Goal: Task Accomplishment & Management: Manage account settings

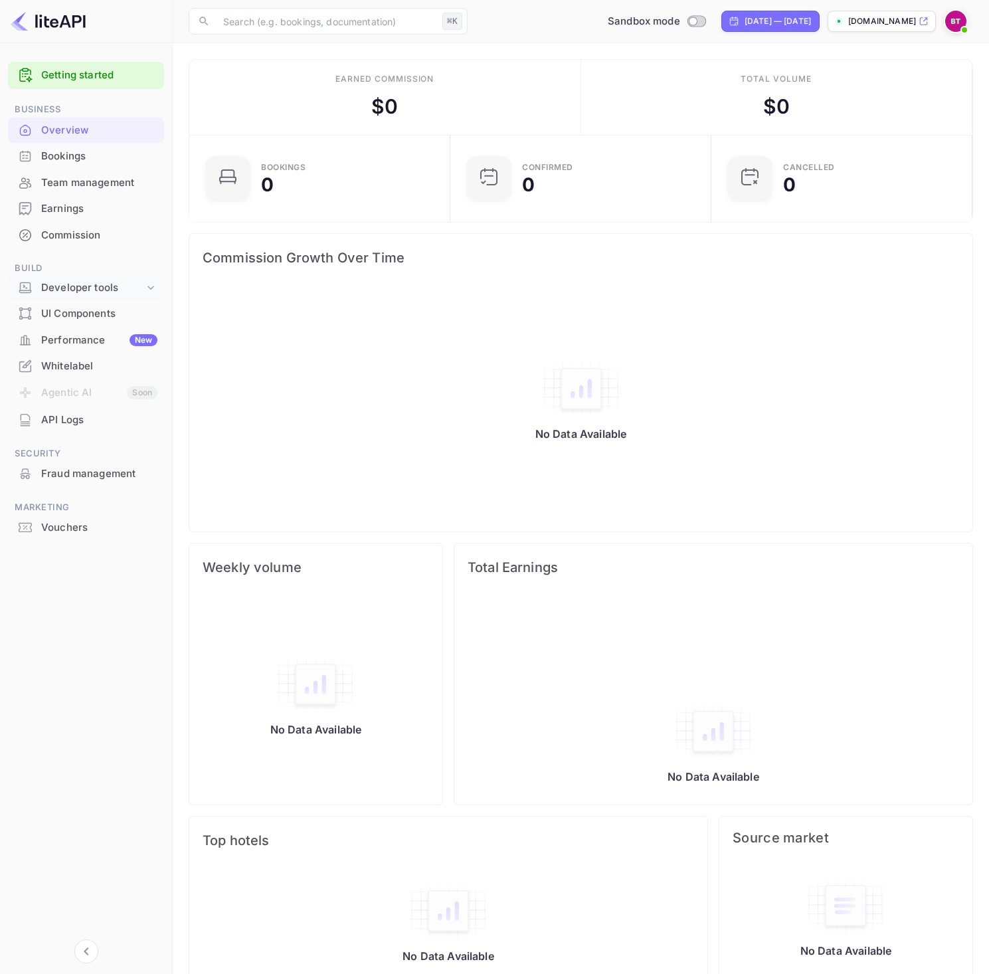
click at [130, 292] on div "Developer tools" at bounding box center [92, 287] width 103 height 15
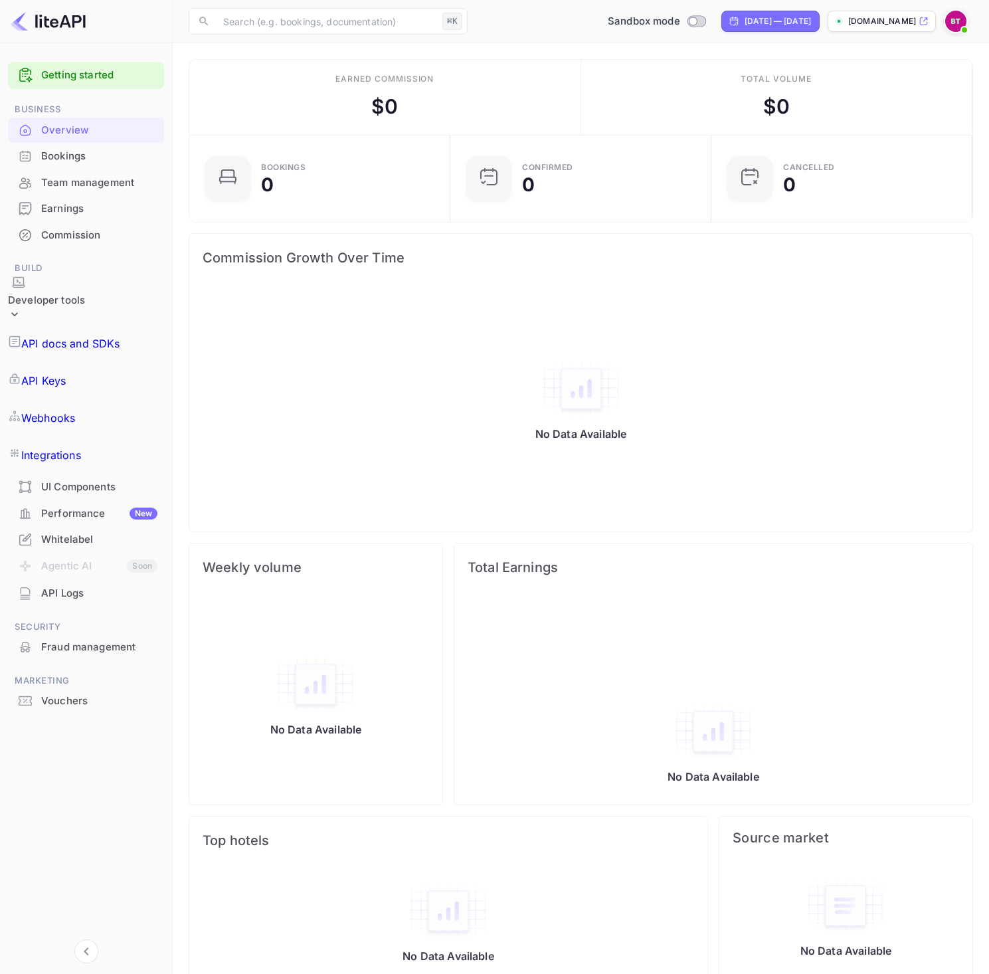
click at [94, 234] on div "Commission" at bounding box center [99, 235] width 116 height 15
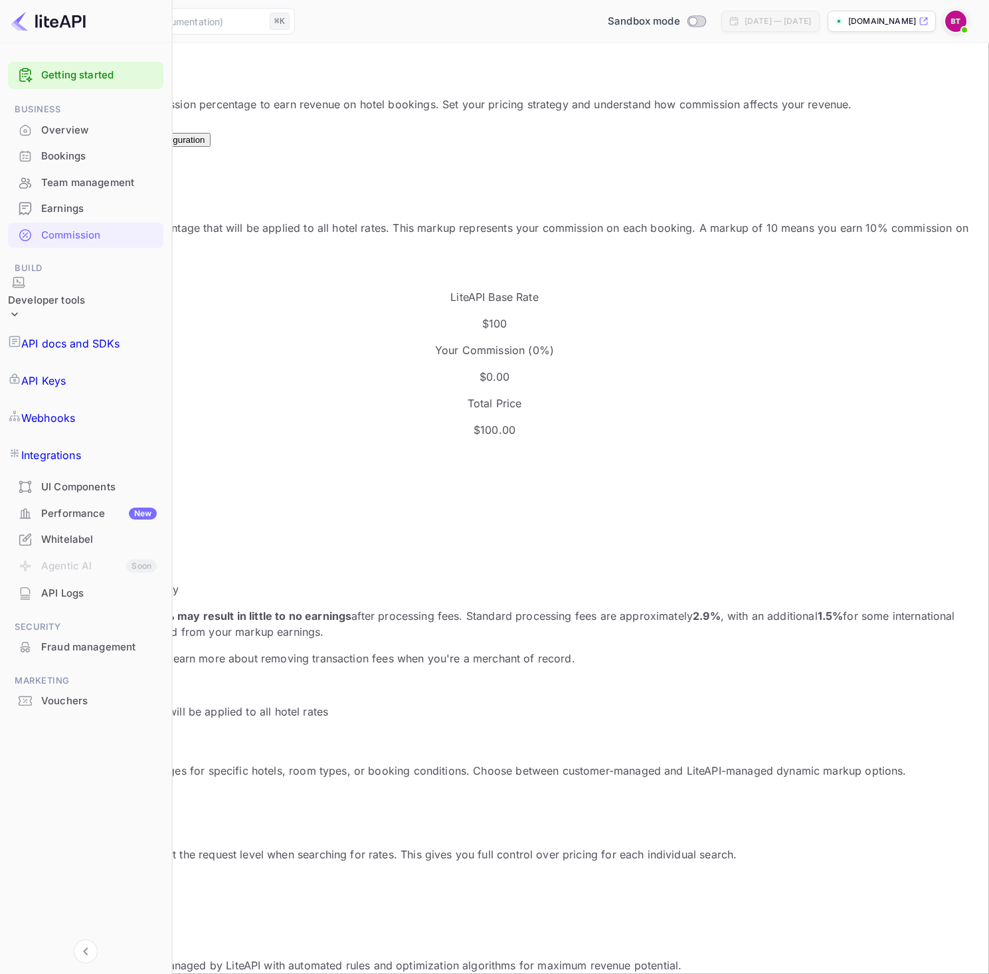
scroll to position [226, 467]
drag, startPoint x: 244, startPoint y: 442, endPoint x: 207, endPoint y: 439, distance: 36.7
click at [207, 439] on div "Default Markup Active Set your default markup percentage that will be applied t…" at bounding box center [494, 440] width 957 height 558
type input "20"
click at [87, 530] on button "Update Markup" at bounding box center [51, 537] width 71 height 14
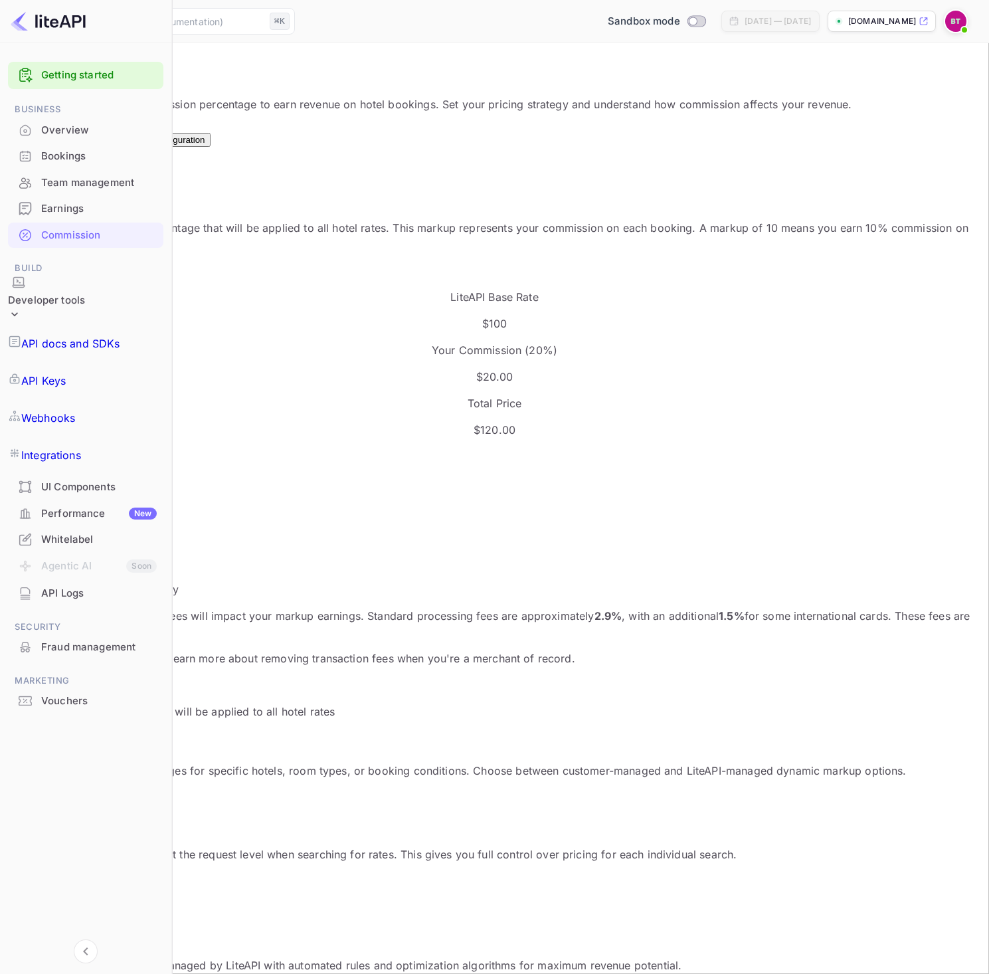
click at [96, 335] on p "API docs and SDKs" at bounding box center [70, 343] width 99 height 16
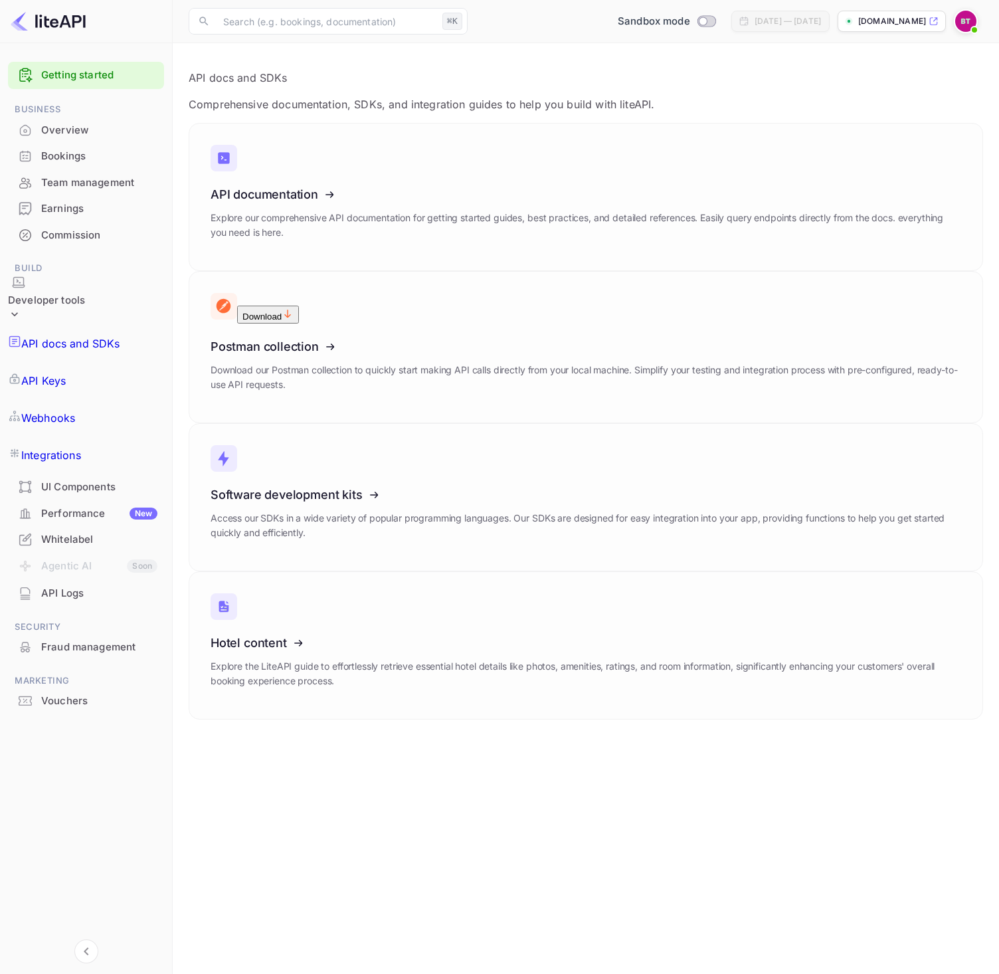
click at [100, 362] on link "API Keys" at bounding box center [86, 380] width 156 height 37
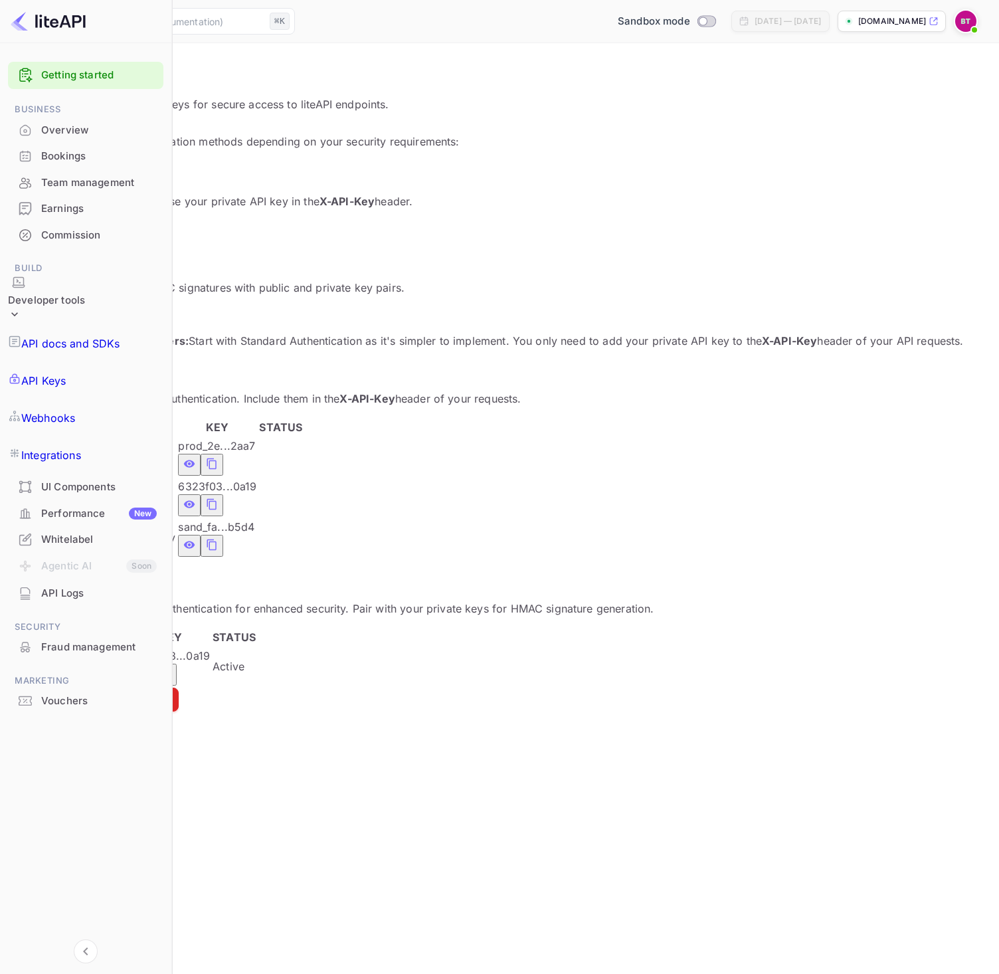
click at [195, 537] on icon "private api keys table" at bounding box center [189, 545] width 12 height 16
click at [195, 500] on icon "private api keys table" at bounding box center [189, 503] width 11 height 7
click at [218, 537] on icon "private api keys table" at bounding box center [212, 545] width 12 height 16
click at [68, 225] on div "Commission" at bounding box center [85, 236] width 155 height 26
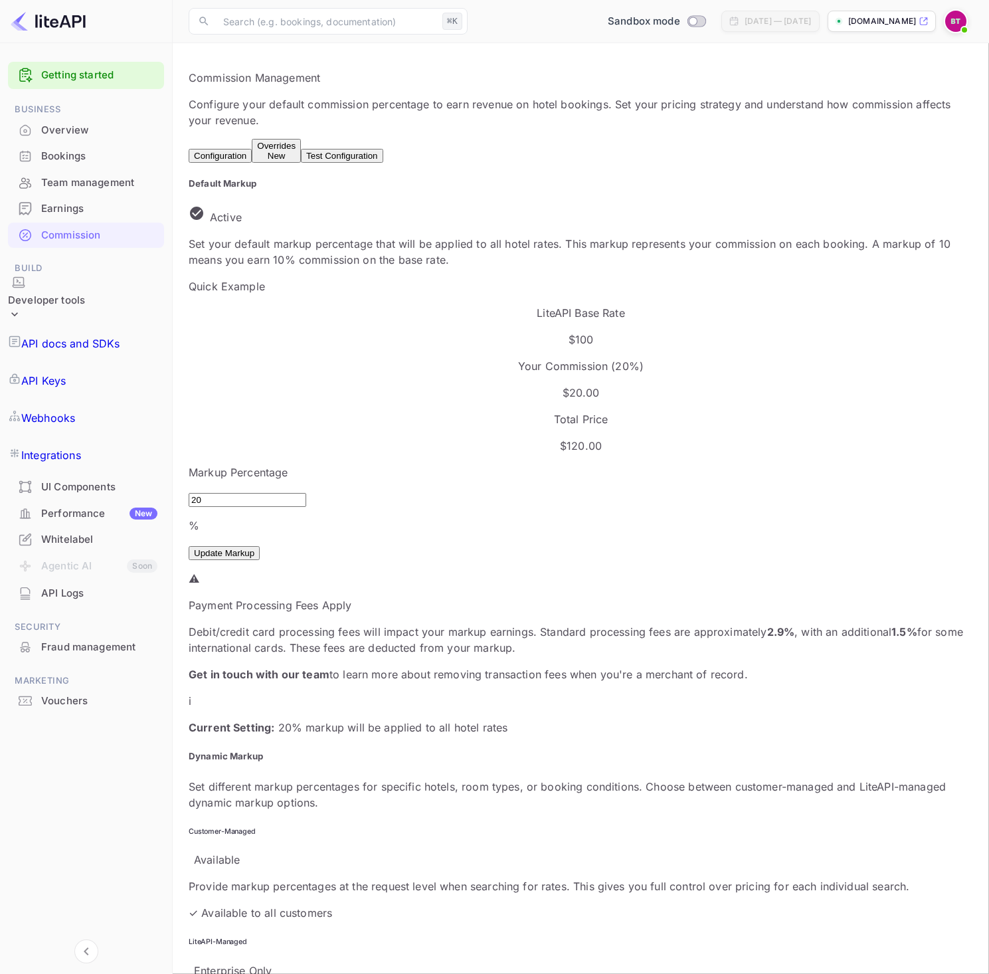
scroll to position [16, 0]
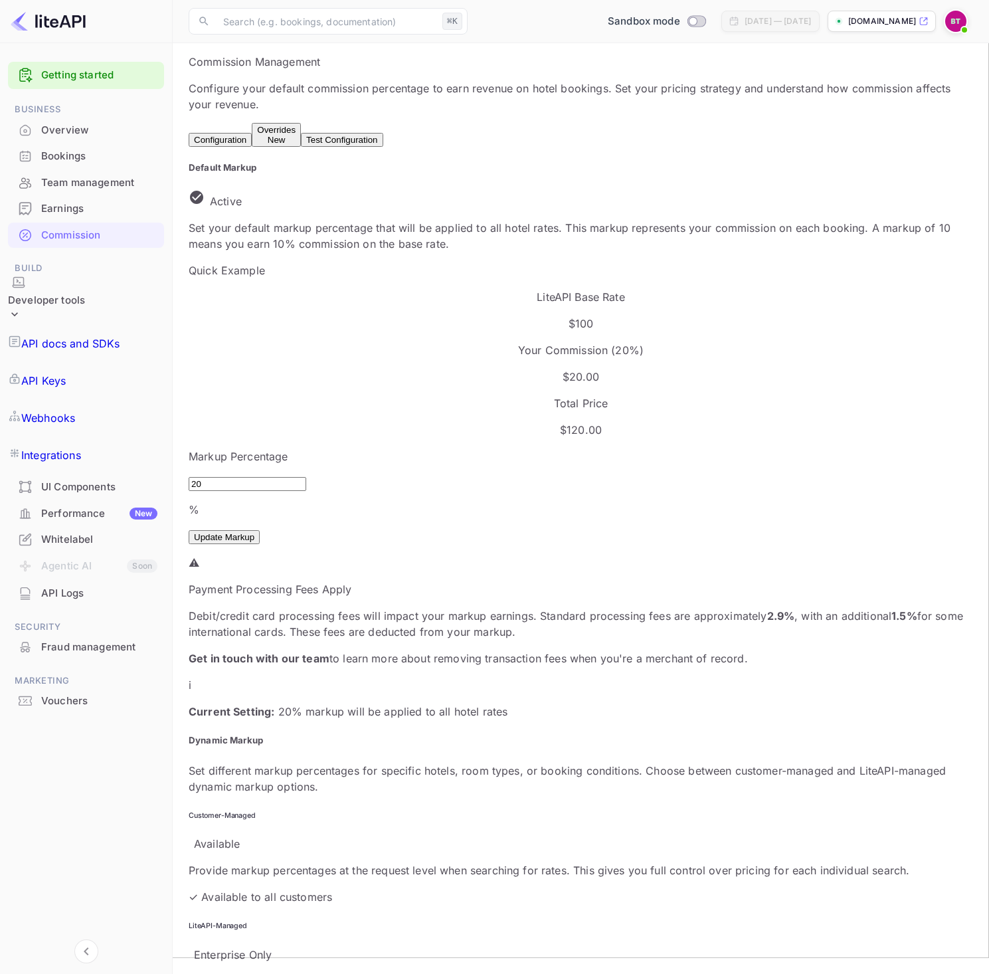
click at [453, 448] on div "Markup Percentage 20 % ​ Update Markup" at bounding box center [581, 496] width 784 height 96
click at [260, 530] on button "Update Markup" at bounding box center [224, 537] width 71 height 14
drag, startPoint x: 259, startPoint y: 482, endPoint x: 332, endPoint y: 528, distance: 86.3
click at [340, 581] on div "Payment Processing Fees Apply Debit/credit card processing fees will impact you…" at bounding box center [581, 623] width 784 height 85
click at [331, 608] on p "Debit/credit card processing fees will impact your markup earnings. Standard pr…" at bounding box center [581, 624] width 784 height 32
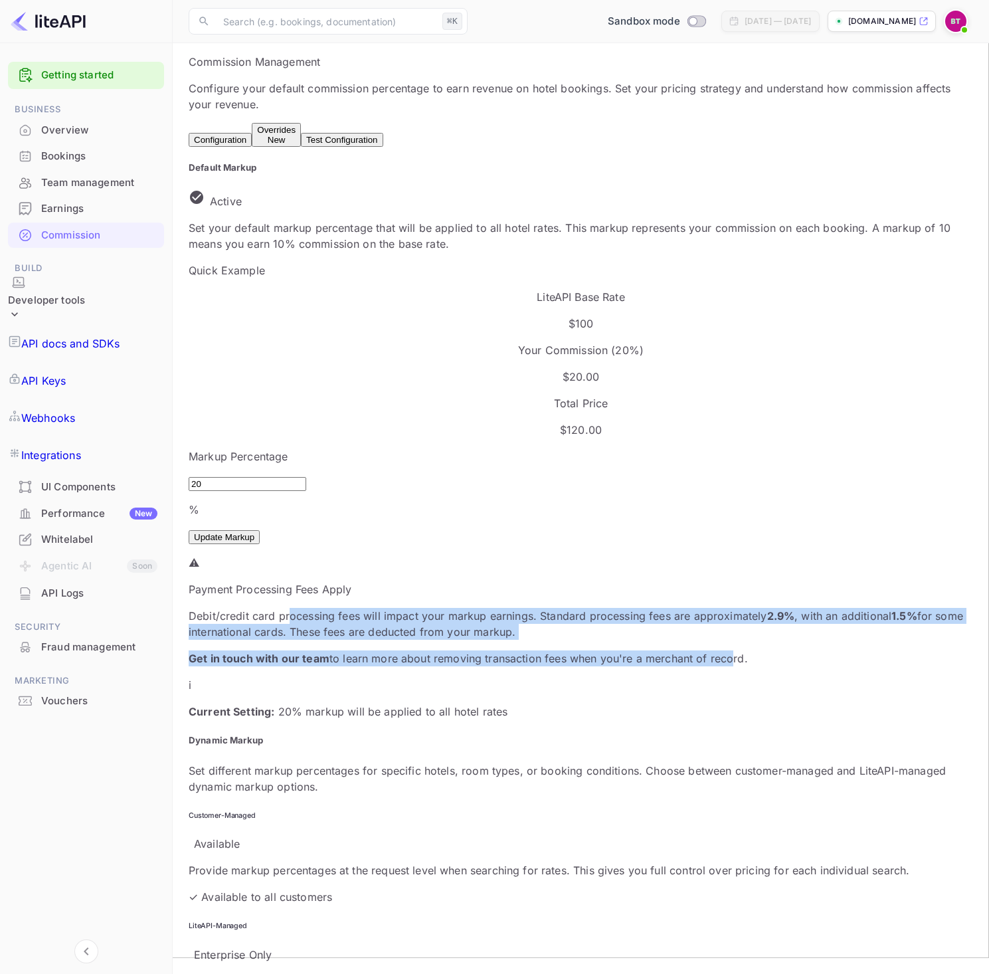
drag, startPoint x: 340, startPoint y: 500, endPoint x: 625, endPoint y: 551, distance: 289.5
click at [625, 608] on div "Debit/credit card processing fees will impact your markup earnings. Standard pr…" at bounding box center [581, 637] width 784 height 58
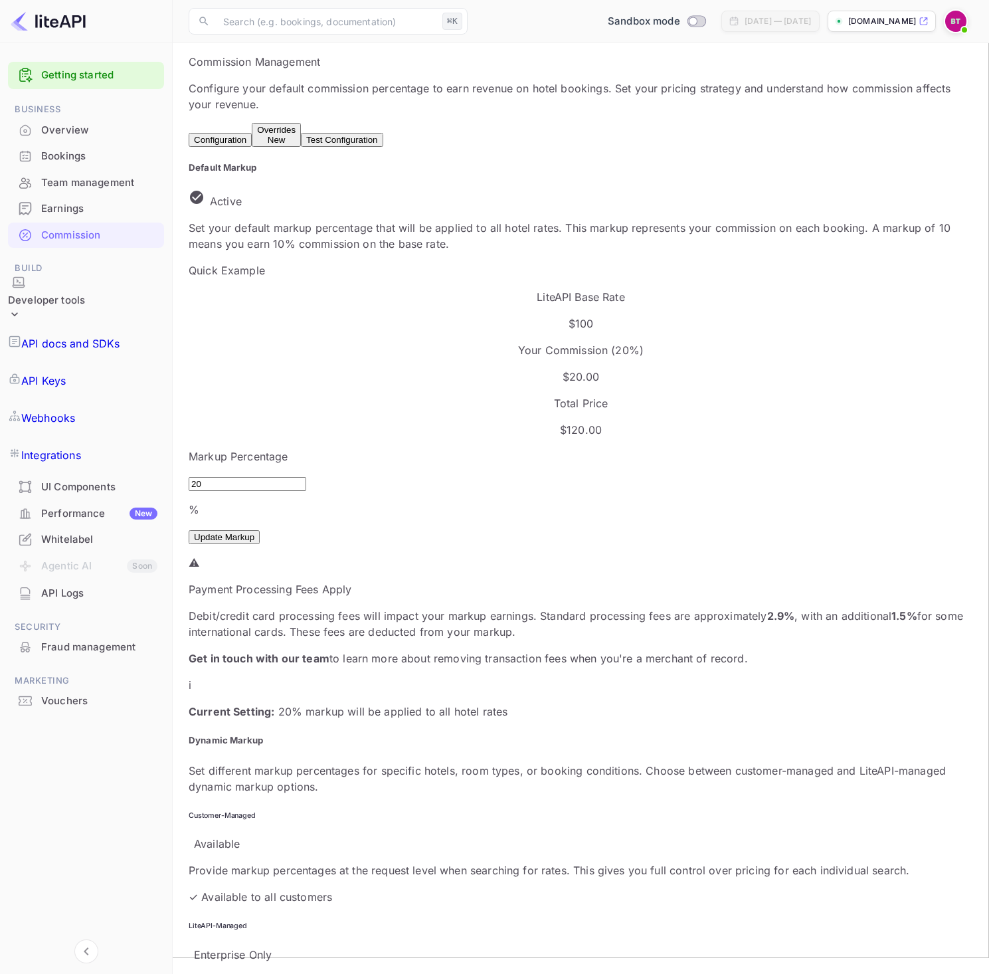
click at [561, 584] on div "Default Markup Active Set your default markup percentage that will be applied t…" at bounding box center [581, 440] width 784 height 558
click at [296, 134] on div "Overrides New" at bounding box center [276, 135] width 39 height 20
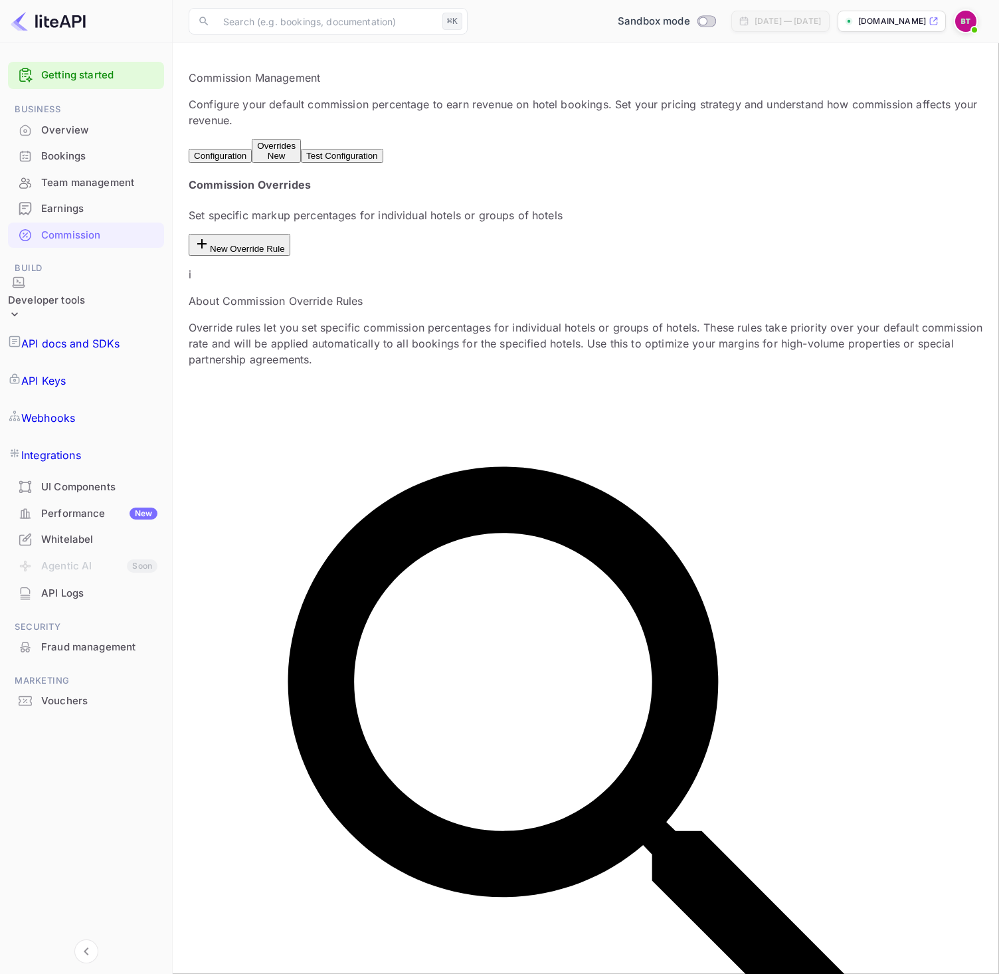
click at [241, 149] on button "Configuration" at bounding box center [220, 156] width 63 height 14
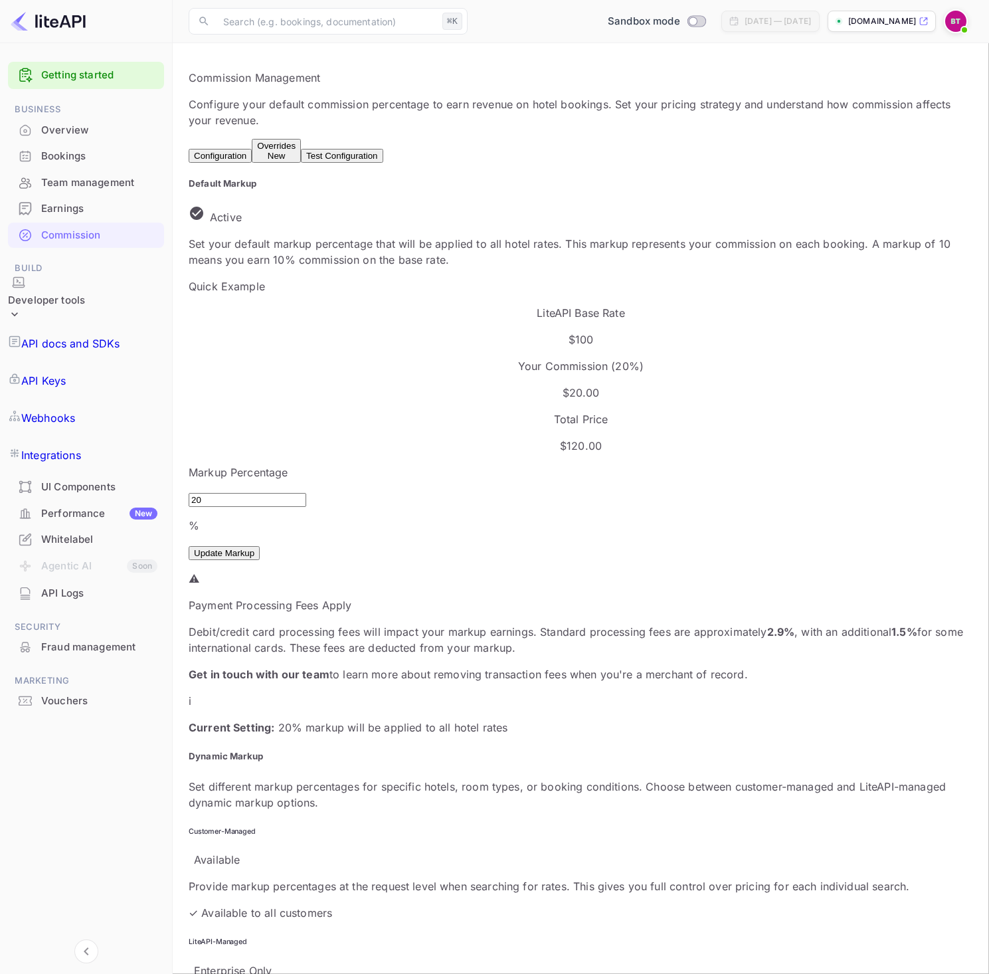
scroll to position [226, 467]
